Goal: Task Accomplishment & Management: Manage account settings

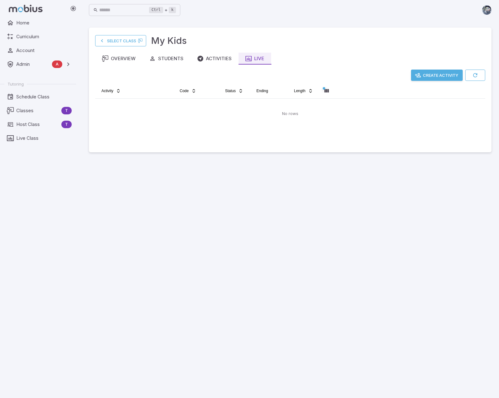
click at [207, 262] on main "Select Class My Kids Overview Students Activities Live Create Activity Activity…" at bounding box center [290, 209] width 418 height 378
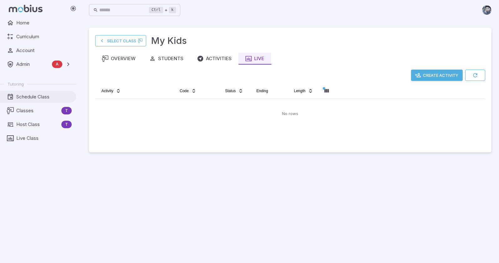
click at [38, 98] on span "Schedule Class" at bounding box center [43, 96] width 55 height 7
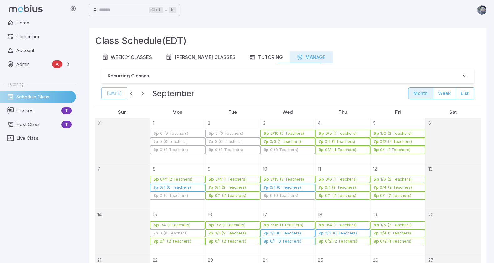
click at [297, 55] on icon "button" at bounding box center [300, 57] width 6 height 6
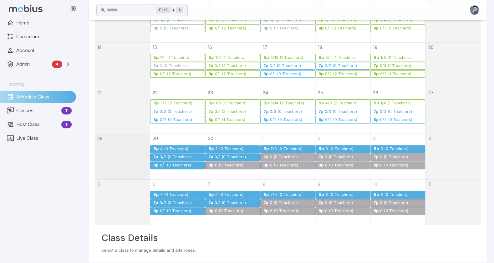
scroll to position [174, 0]
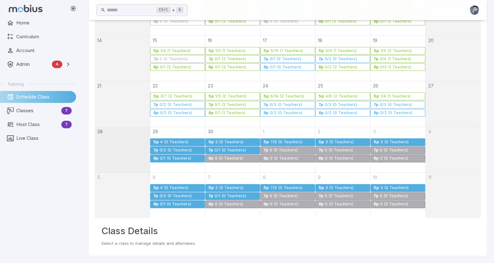
click at [389, 97] on div "1/4 (1 Teachers)" at bounding box center [395, 96] width 31 height 5
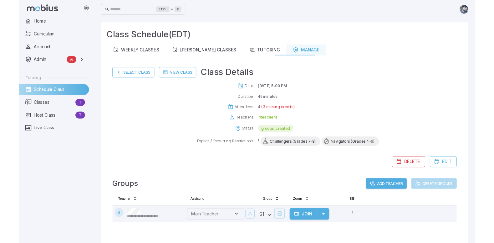
scroll to position [0, 0]
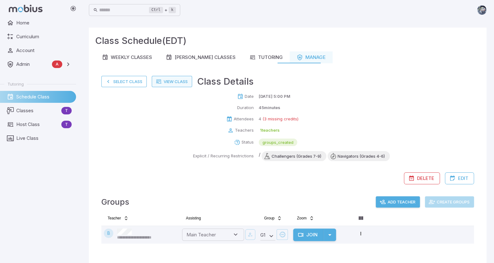
click at [182, 82] on link "View Class" at bounding box center [172, 81] width 40 height 11
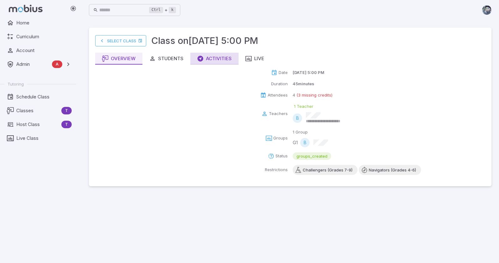
click at [220, 60] on div "Activities" at bounding box center [214, 58] width 34 height 7
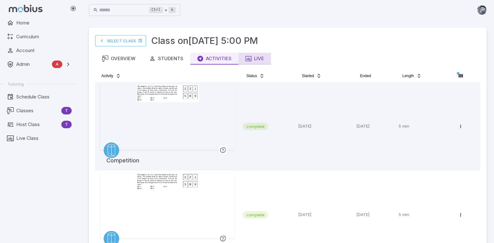
click at [259, 57] on div "Live" at bounding box center [254, 58] width 19 height 7
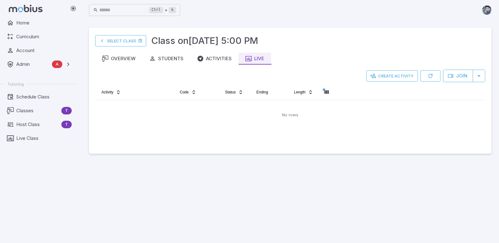
click at [301, 213] on main "Select Class Class on [DATE] 5:00 PM Overview Students Activities Live Create A…" at bounding box center [290, 131] width 418 height 223
click at [119, 42] on link "Select Class" at bounding box center [120, 40] width 51 height 11
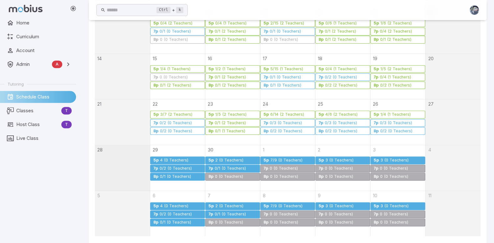
scroll to position [157, 0]
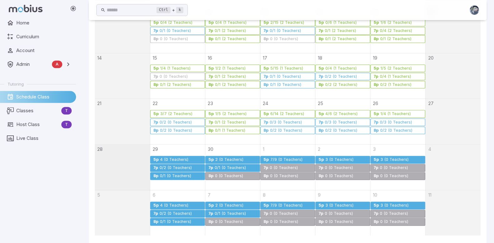
click at [283, 113] on div "6/14 (2 Teachers)" at bounding box center [287, 113] width 34 height 5
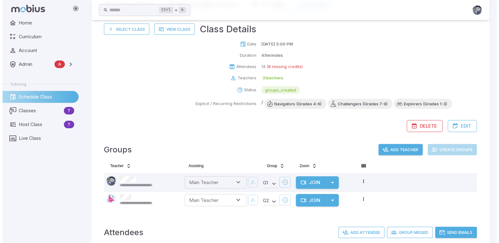
scroll to position [0, 0]
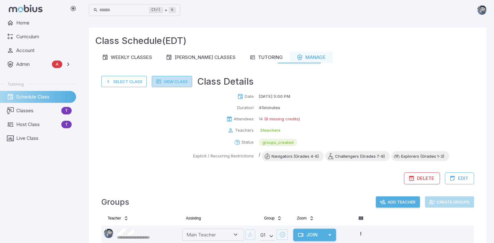
click at [176, 80] on link "View Class" at bounding box center [172, 81] width 40 height 11
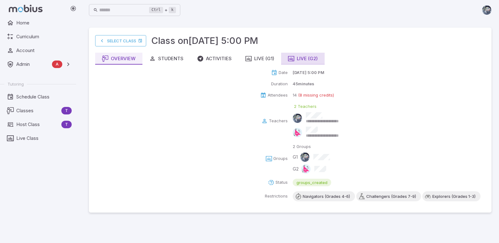
click at [302, 58] on div "Live (G2)" at bounding box center [303, 58] width 30 height 7
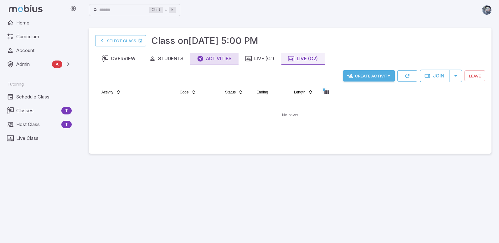
click at [213, 59] on div "Activities" at bounding box center [214, 58] width 34 height 7
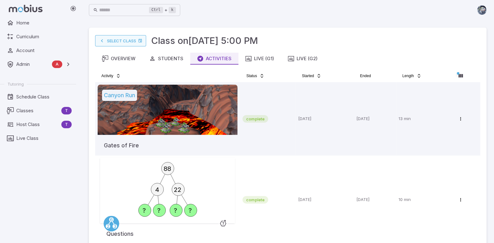
click at [132, 39] on link "Select Class" at bounding box center [120, 40] width 51 height 11
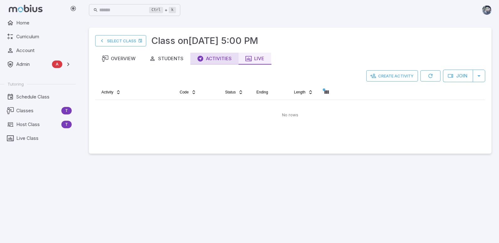
click at [215, 59] on div "Activities" at bounding box center [214, 58] width 34 height 7
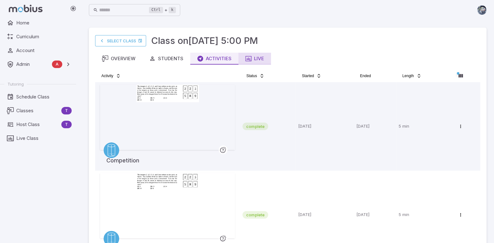
click at [257, 55] on div "Live" at bounding box center [254, 58] width 19 height 7
